Goal: Information Seeking & Learning: Learn about a topic

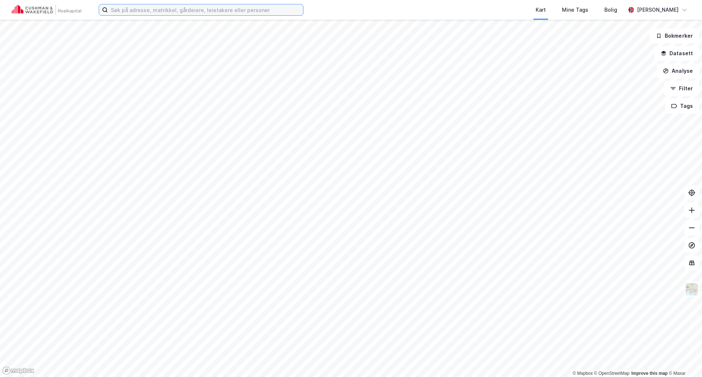
click at [154, 9] on input at bounding box center [205, 9] width 195 height 11
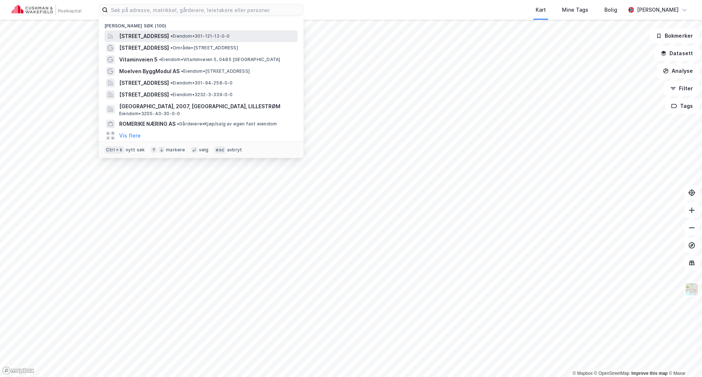
click at [154, 31] on div "[STREET_ADDRESS] • Eiendom • 301-121-12-0-0" at bounding box center [201, 36] width 193 height 12
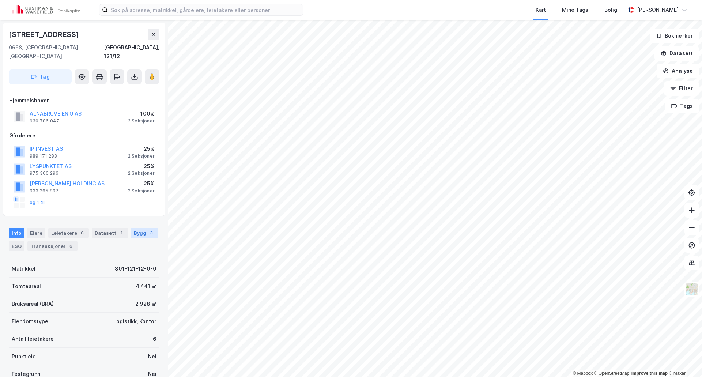
click at [148, 229] on div "3" at bounding box center [151, 232] width 7 height 7
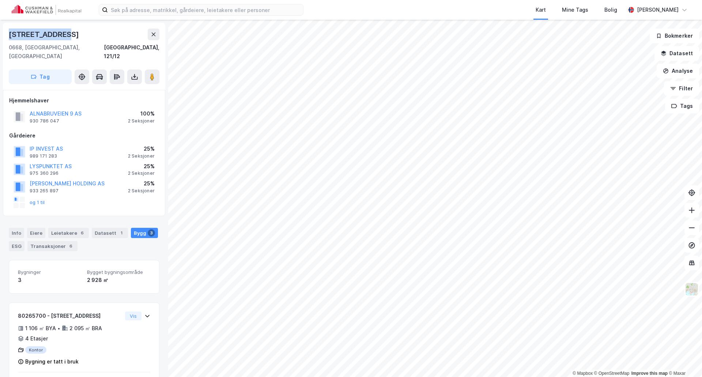
drag, startPoint x: 69, startPoint y: 30, endPoint x: 5, endPoint y: 31, distance: 64.0
click at [5, 31] on div "[STREET_ADDRESS]" at bounding box center [84, 56] width 162 height 67
copy div "[STREET_ADDRESS]"
